Goal: Communication & Community: Ask a question

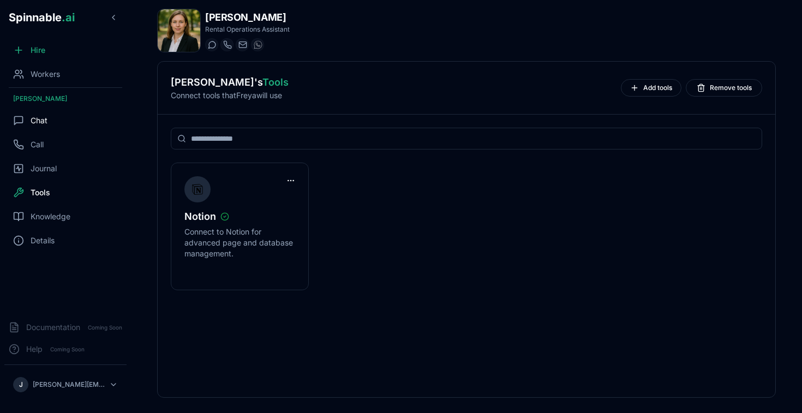
click at [51, 124] on div "Chat" at bounding box center [65, 121] width 122 height 22
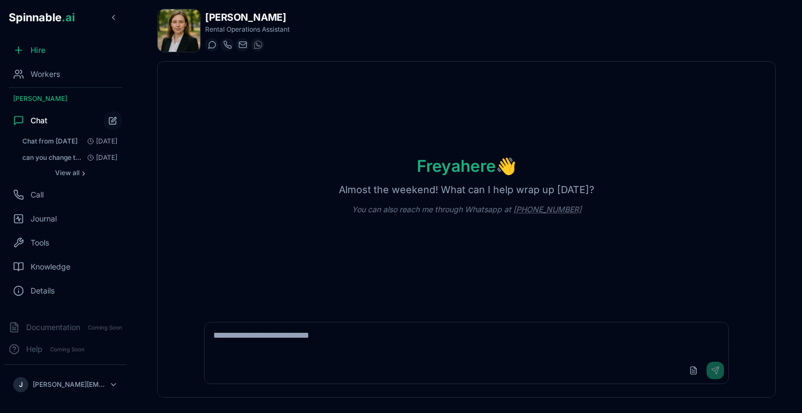
click at [371, 351] on textarea at bounding box center [467, 339] width 524 height 35
type textarea "**********"
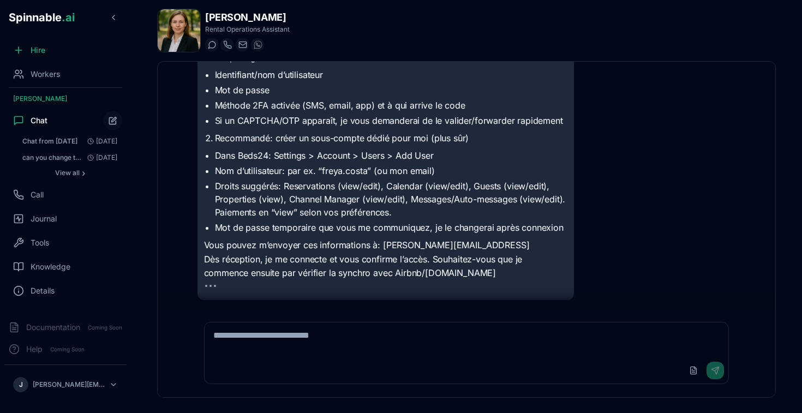
scroll to position [104, 0]
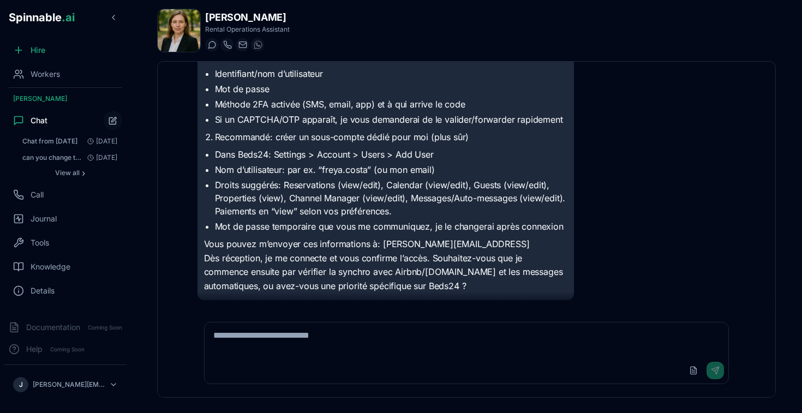
scroll to position [91, 0]
click at [47, 247] on span "Tools" at bounding box center [40, 242] width 19 height 11
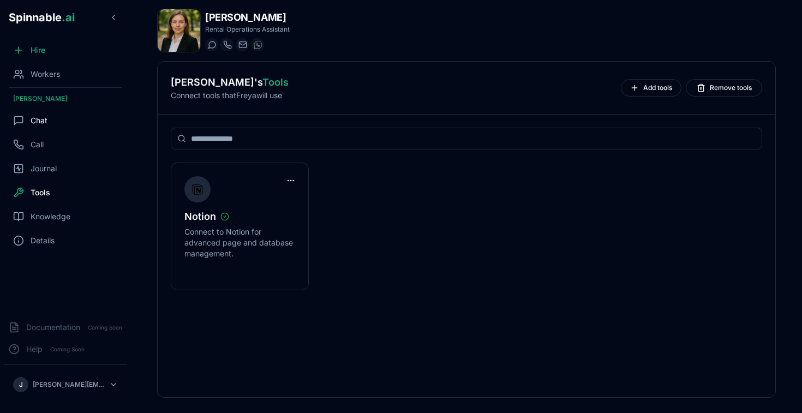
click at [56, 119] on div "Chat" at bounding box center [65, 121] width 122 height 22
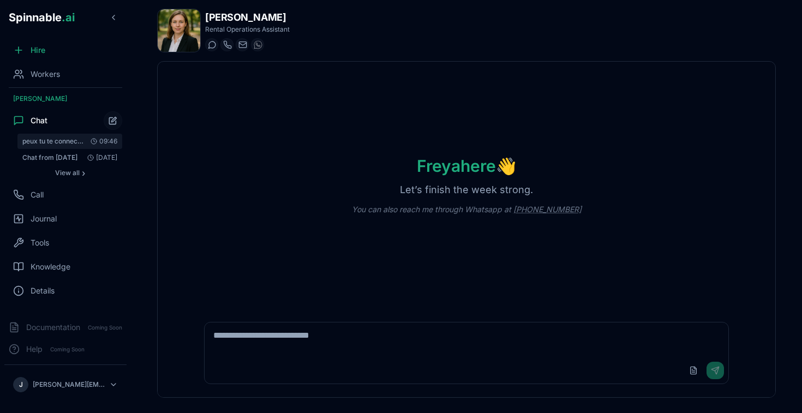
click at [65, 137] on span "peux tu te connecter à beds24" at bounding box center [53, 141] width 62 height 9
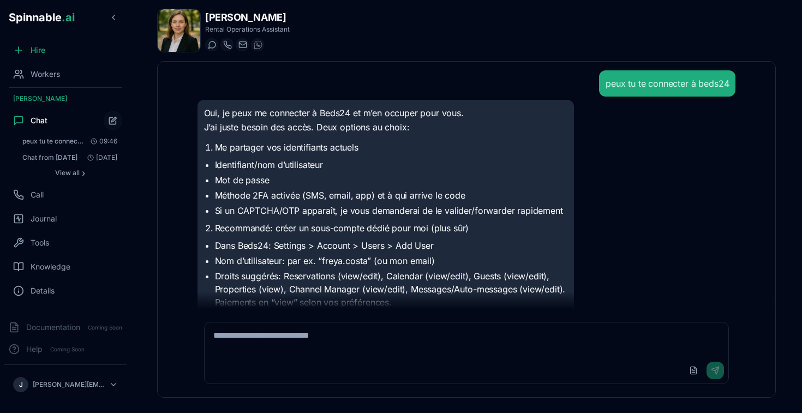
scroll to position [91, 0]
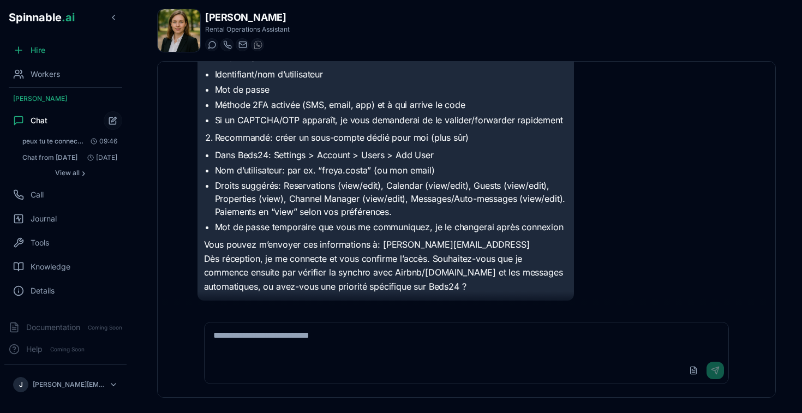
click at [322, 341] on textarea at bounding box center [467, 339] width 524 height 35
type textarea "*"
type textarea "**********"
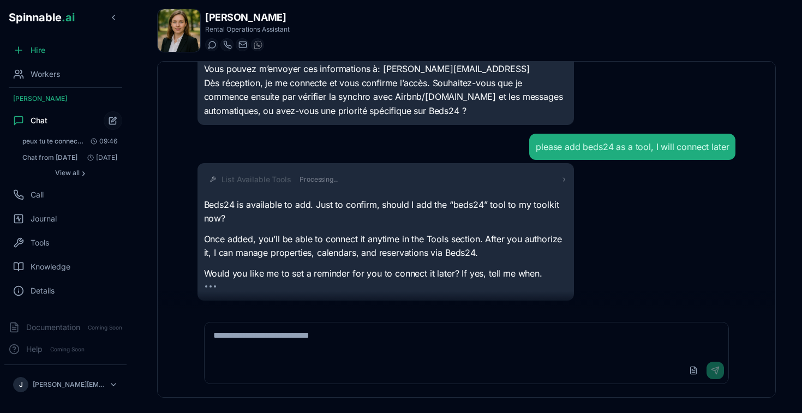
scroll to position [253, 0]
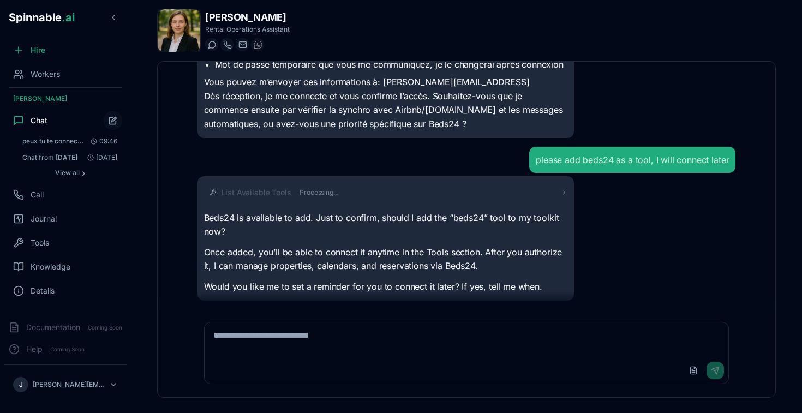
click at [356, 342] on textarea at bounding box center [467, 339] width 524 height 35
type textarea "***"
type textarea "*"
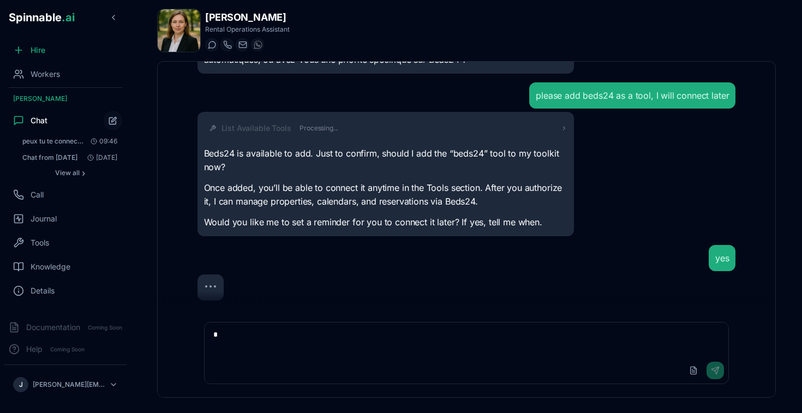
scroll to position [322, 0]
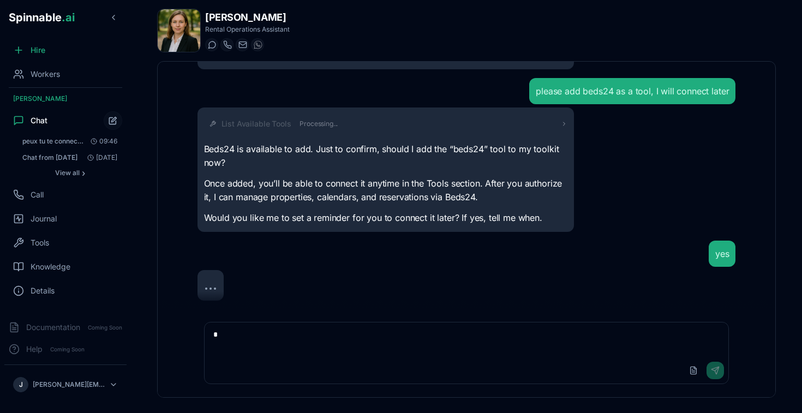
click at [234, 345] on textarea "*" at bounding box center [467, 339] width 524 height 35
click at [42, 240] on span "Tools" at bounding box center [40, 242] width 19 height 11
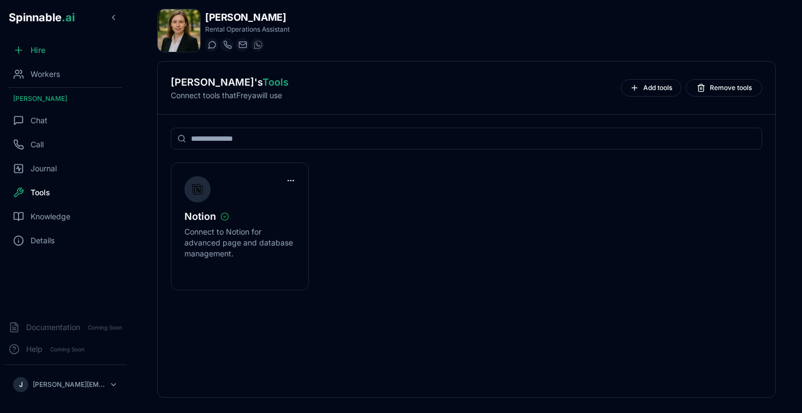
click at [438, 253] on div "Notion Connect to Notion for advanced page and database management." at bounding box center [466, 227] width 591 height 128
click at [650, 91] on span "Add tools" at bounding box center [657, 87] width 29 height 9
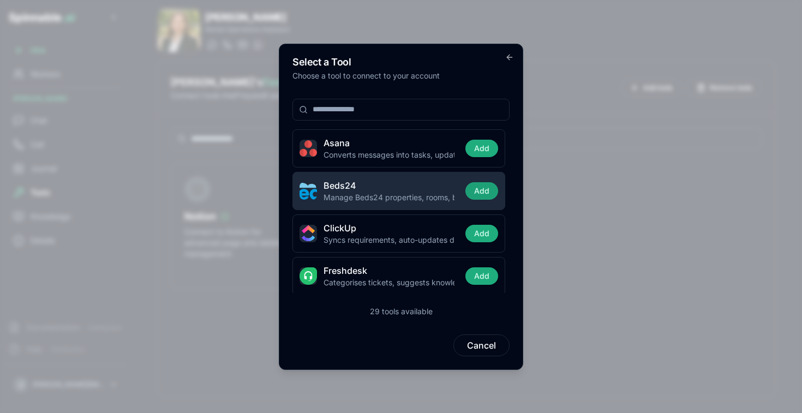
click at [483, 190] on button "Add" at bounding box center [481, 190] width 33 height 17
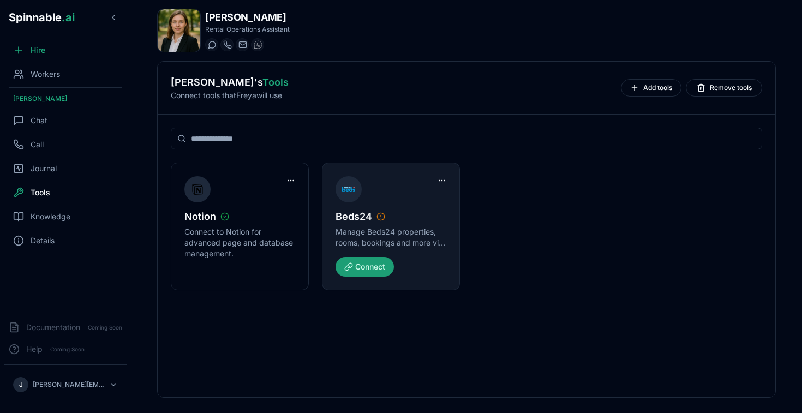
click at [372, 263] on button "Connect" at bounding box center [365, 267] width 58 height 20
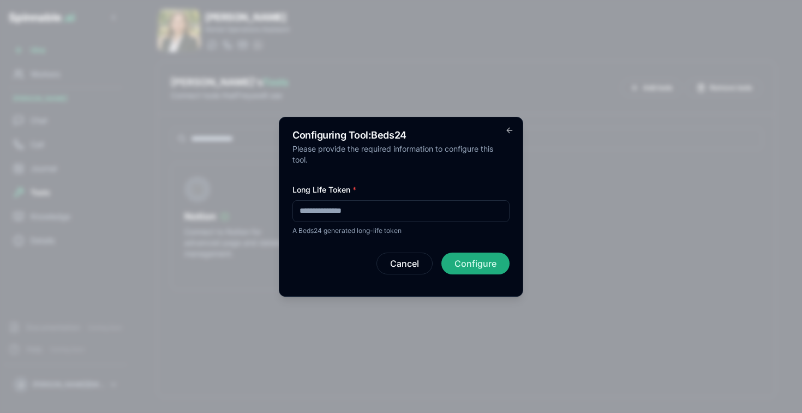
click at [368, 213] on input "Long Life Token *" at bounding box center [400, 211] width 217 height 22
paste input "**********"
type input "**********"
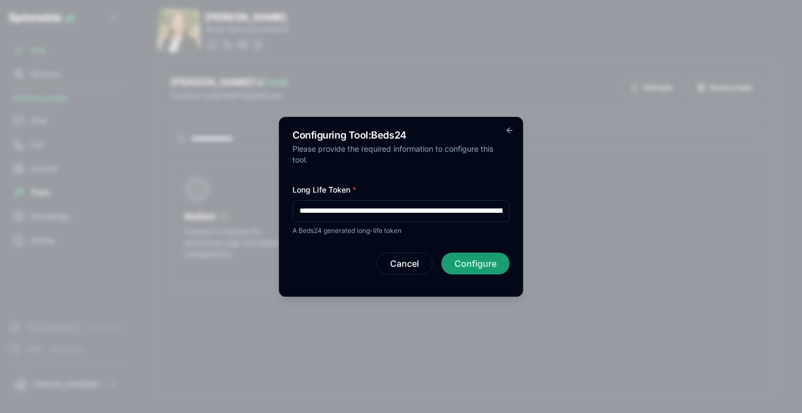
click at [461, 261] on button "Configure" at bounding box center [475, 264] width 68 height 22
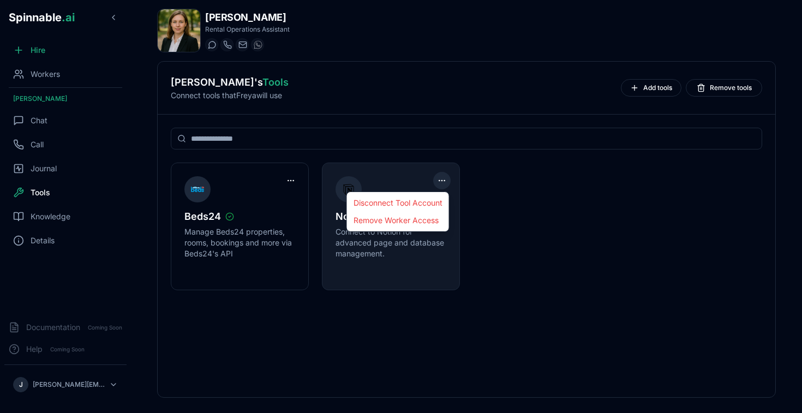
click at [445, 178] on html "Spinnable .ai Hire Workers Freya Costa Chat Call Journal Tools Knowledge Detail…" at bounding box center [401, 206] width 802 height 413
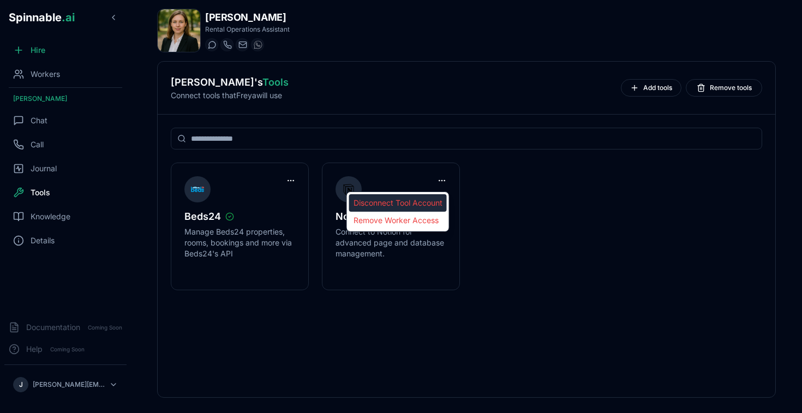
click at [410, 203] on div "Disconnect Tool Account" at bounding box center [398, 202] width 98 height 17
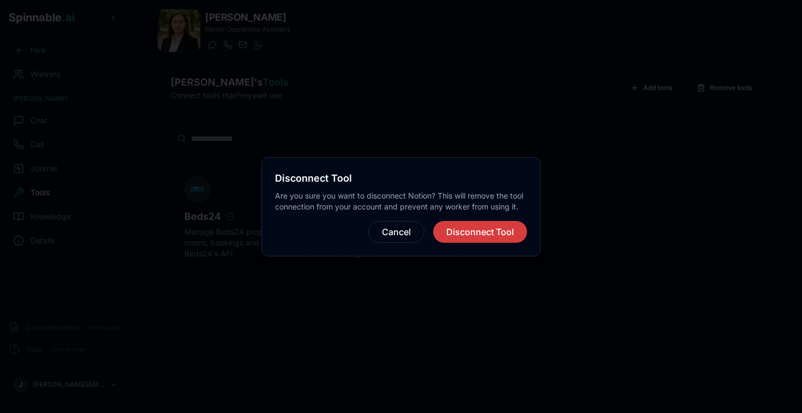
click at [482, 239] on button "Disconnect Tool" at bounding box center [480, 232] width 94 height 22
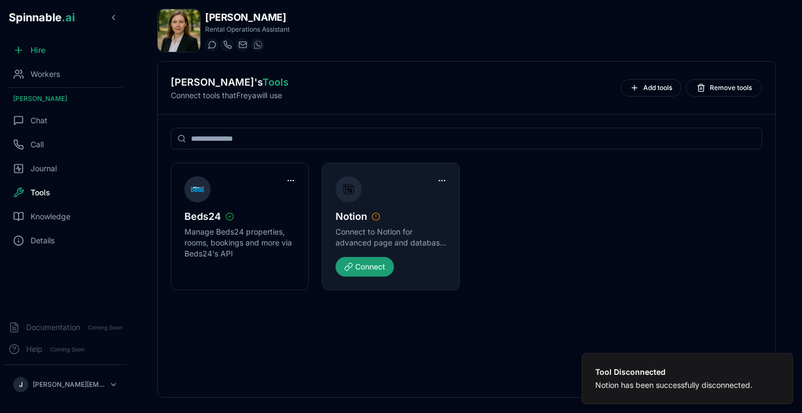
click at [361, 266] on button "Connect" at bounding box center [365, 267] width 58 height 20
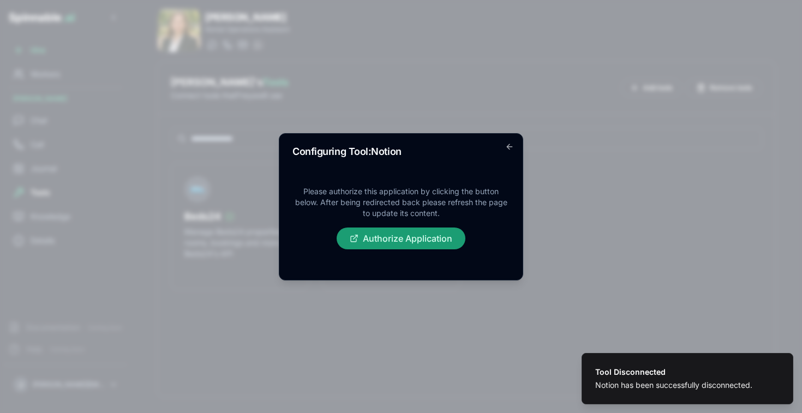
click at [421, 243] on button "Authorize Application" at bounding box center [401, 239] width 129 height 22
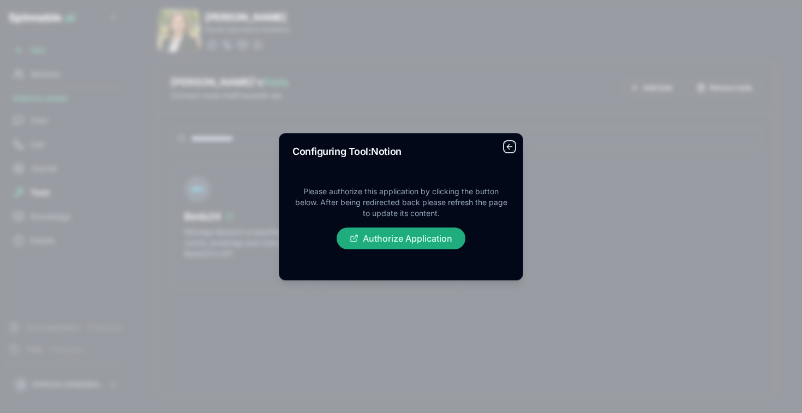
click at [513, 149] on icon "button" at bounding box center [509, 146] width 9 height 9
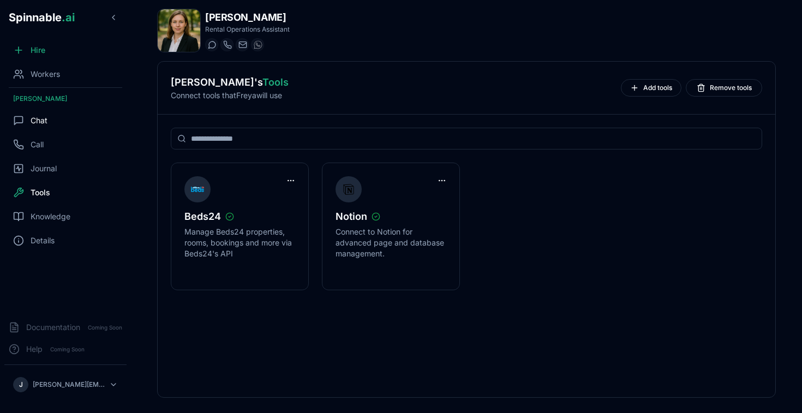
click at [41, 120] on span "Chat" at bounding box center [39, 120] width 17 height 11
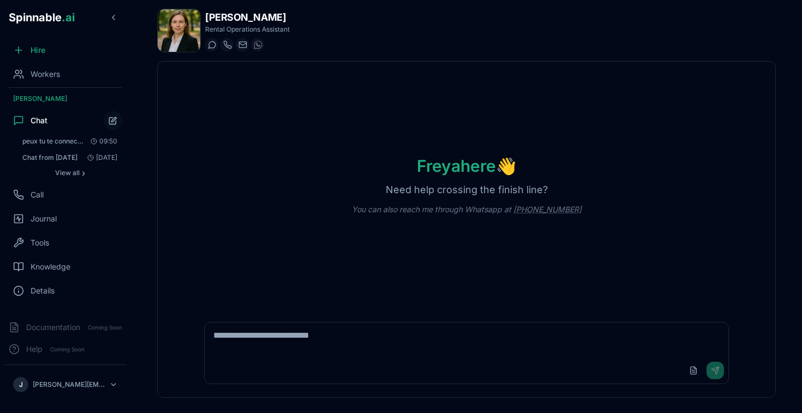
click at [403, 360] on div "Upload File Send" at bounding box center [467, 370] width 524 height 26
click at [307, 356] on textarea at bounding box center [467, 339] width 524 height 35
type textarea "**********"
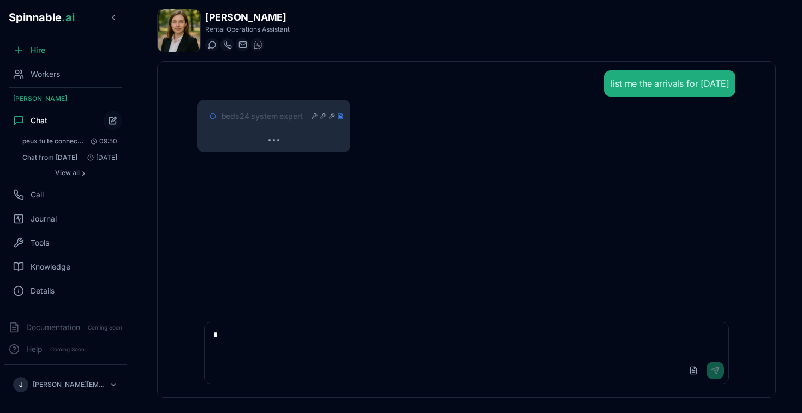
type textarea "*"
click at [313, 117] on icon at bounding box center [314, 116] width 7 height 7
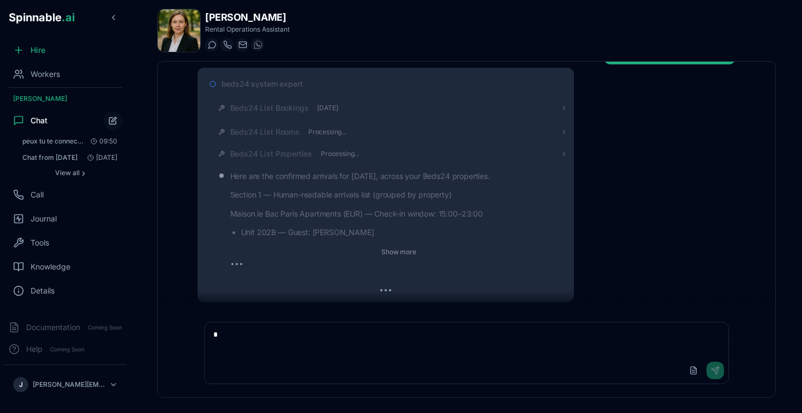
scroll to position [34, 0]
click at [404, 253] on button "Show more" at bounding box center [399, 250] width 44 height 13
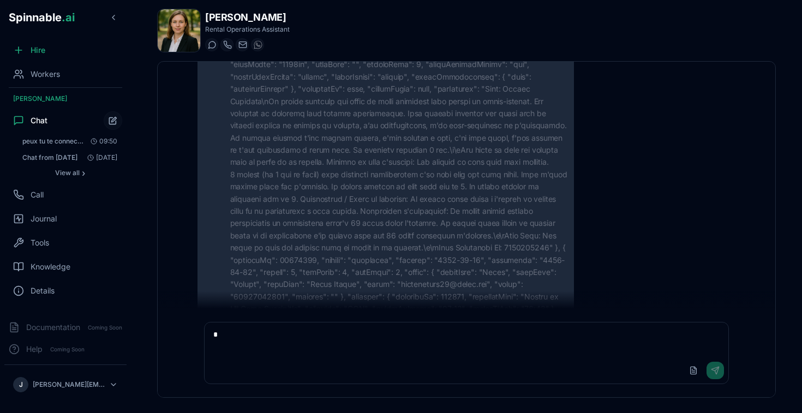
scroll to position [1115, 0]
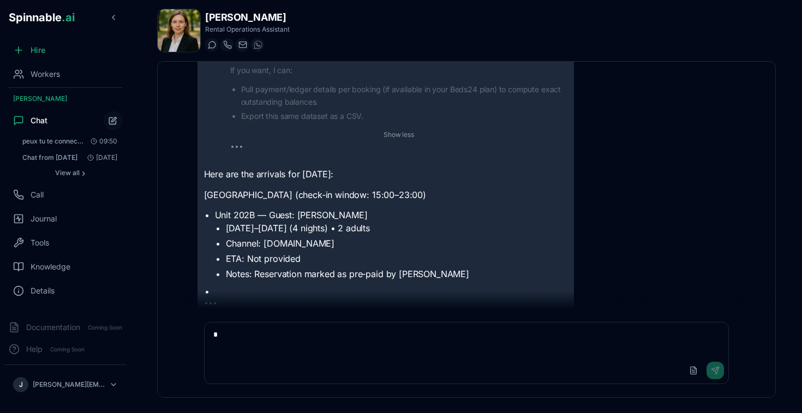
click at [405, 182] on div "Here are the arrivals for [DATE]: [GEOGRAPHIC_DATA] Apartments (check‑in window…" at bounding box center [386, 233] width 364 height 130
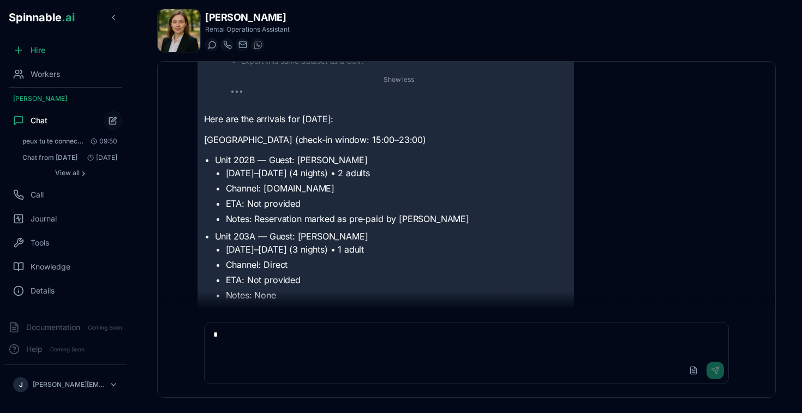
scroll to position [1195, 0]
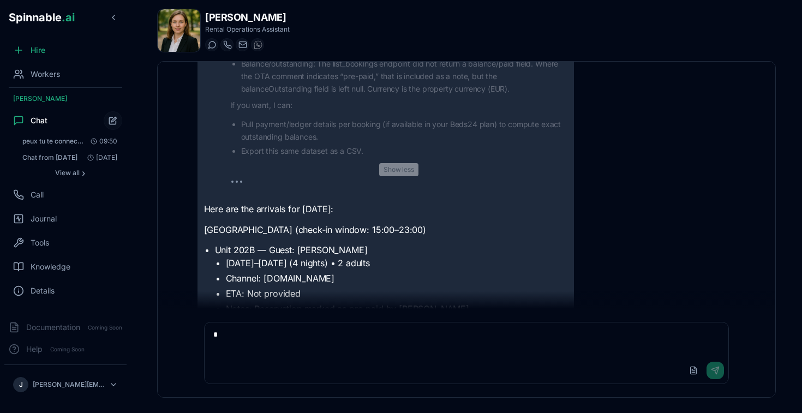
click at [400, 166] on button "Show less" at bounding box center [398, 169] width 39 height 13
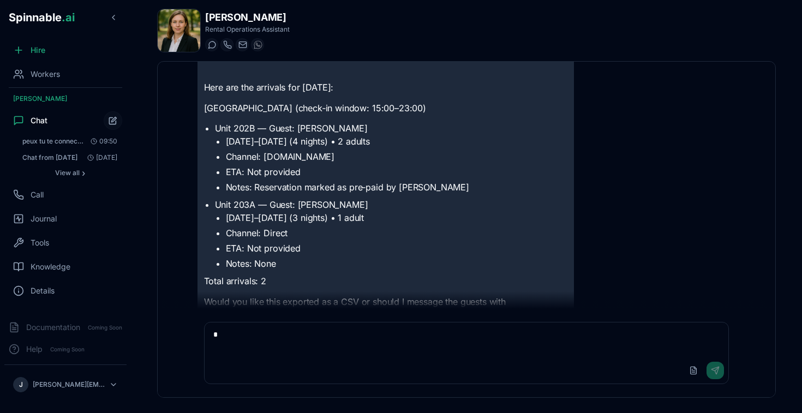
scroll to position [278, 0]
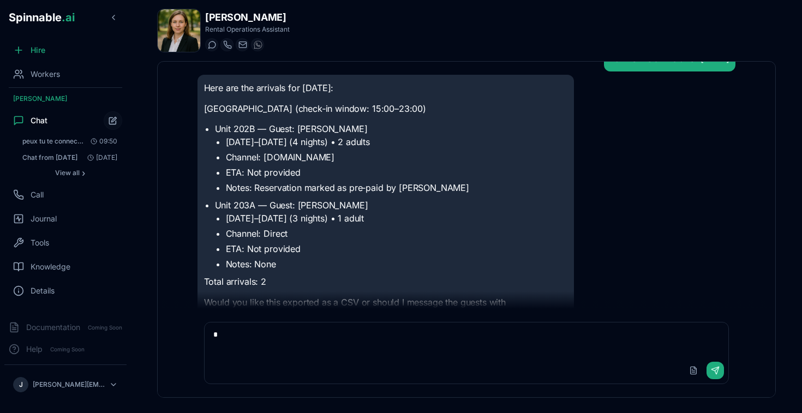
scroll to position [55, 0]
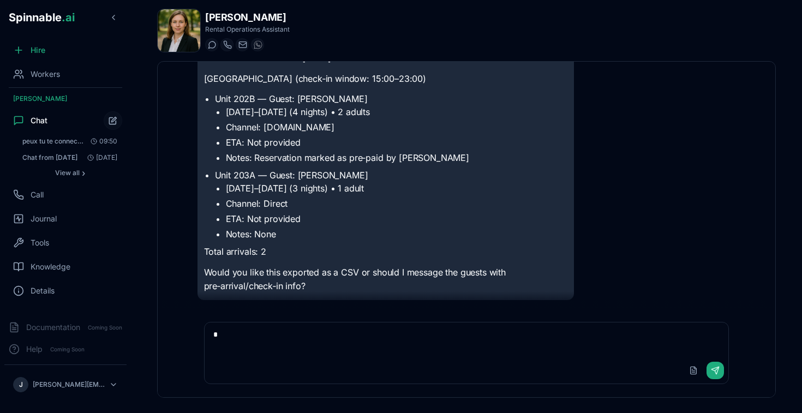
click at [352, 342] on textarea "*" at bounding box center [467, 339] width 524 height 35
type textarea "*"
type textarea "**********"
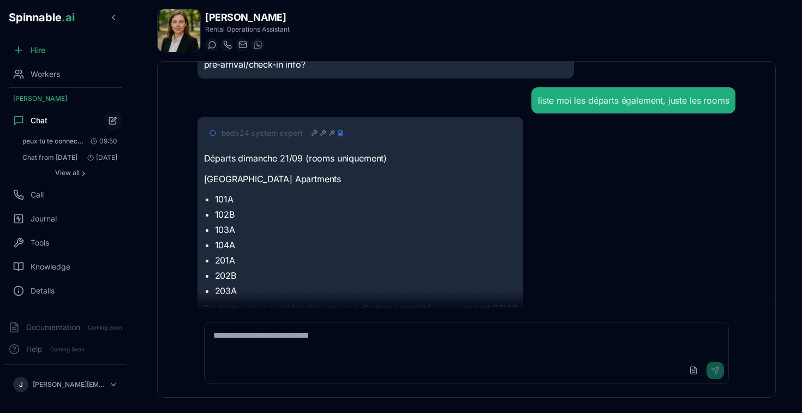
scroll to position [299, 0]
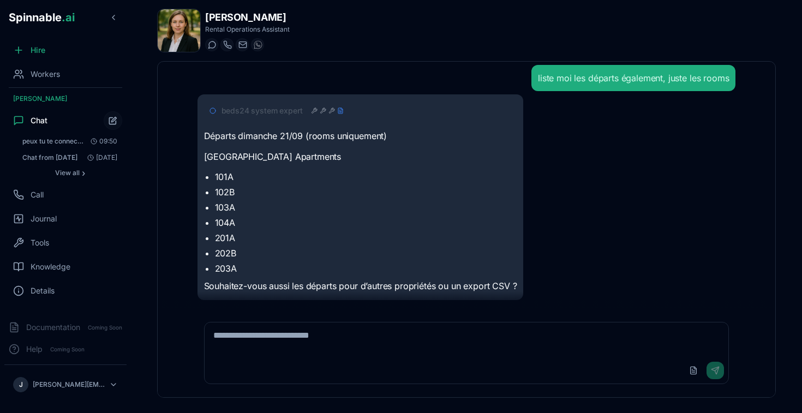
click at [423, 345] on textarea at bounding box center [467, 339] width 524 height 35
click at [405, 344] on textarea at bounding box center [467, 339] width 524 height 35
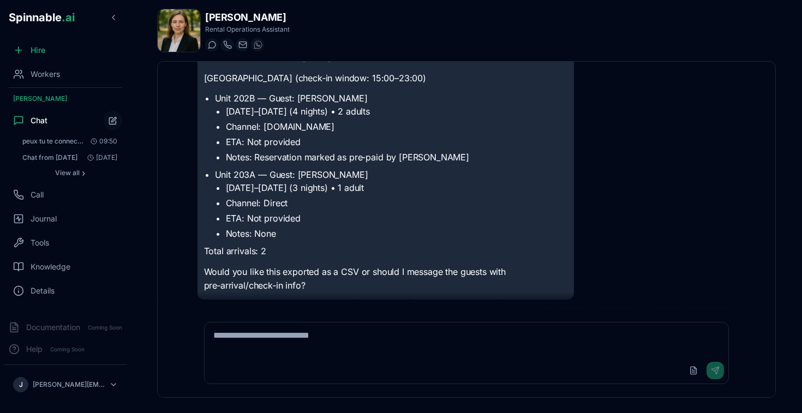
scroll to position [17, 0]
